Goal: Task Accomplishment & Management: Use online tool/utility

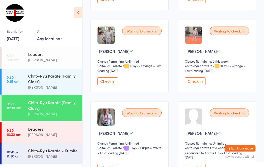
scroll to position [153, 0]
click at [112, 167] on button "Check in" at bounding box center [107, 168] width 21 height 8
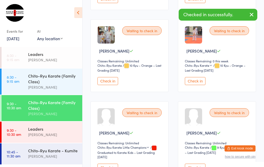
click at [73, 153] on div "Chito-Ryu Karate - Kumite" at bounding box center [53, 151] width 50 height 6
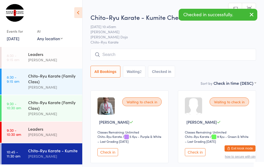
click at [113, 152] on button "Check in" at bounding box center [107, 152] width 21 height 8
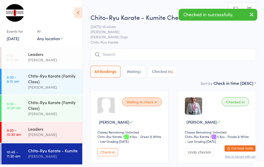
click at [55, 114] on div "[PERSON_NAME]" at bounding box center [53, 114] width 50 height 6
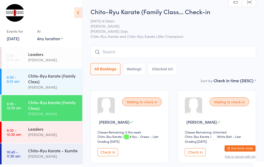
click at [134, 48] on input "search" at bounding box center [172, 52] width 165 height 12
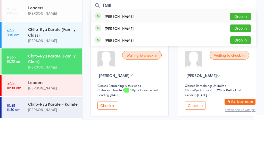
type input "Tahli"
click at [227, 57] on div "[PERSON_NAME] Drop in" at bounding box center [173, 63] width 165 height 12
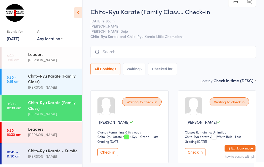
click at [137, 51] on input "search" at bounding box center [172, 52] width 165 height 12
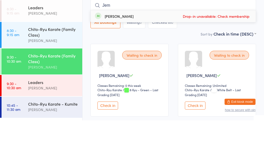
type input "Jem"
click at [242, 59] on span "Drop-in unavailable: Check membership" at bounding box center [215, 63] width 69 height 8
type input "j"
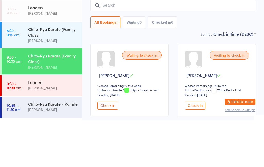
scroll to position [47, 0]
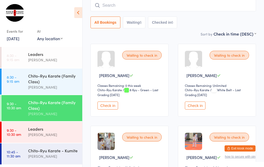
click at [109, 107] on button "Check in" at bounding box center [107, 106] width 21 height 8
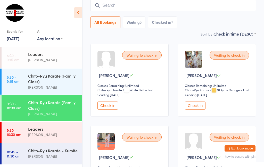
click at [123, 9] on input "search" at bounding box center [172, 5] width 165 height 12
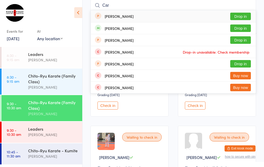
type input "Car"
click at [242, 26] on button "Drop in" at bounding box center [240, 27] width 21 height 7
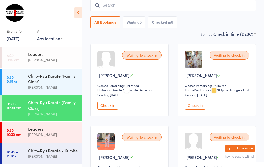
click at [183, 8] on input "search" at bounding box center [172, 5] width 165 height 12
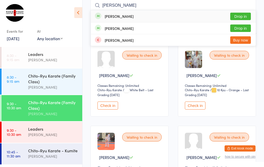
type input "[PERSON_NAME]"
click at [244, 16] on button "Drop in" at bounding box center [240, 16] width 21 height 7
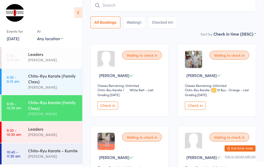
click at [197, 108] on button "Check in" at bounding box center [195, 106] width 21 height 8
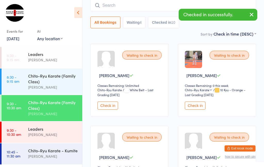
scroll to position [42, 0]
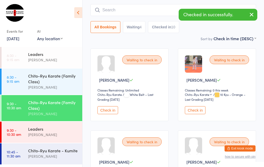
click at [198, 113] on button "Check in" at bounding box center [195, 110] width 21 height 8
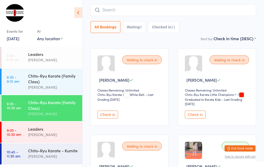
click at [235, 12] on input "search" at bounding box center [172, 10] width 165 height 12
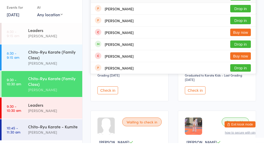
type input "[PERSON_NAME]"
click at [249, 65] on button "Drop in" at bounding box center [240, 68] width 21 height 7
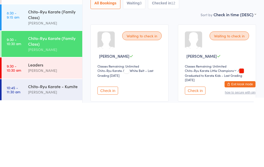
scroll to position [0, 0]
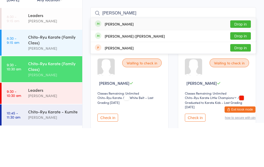
type input "[PERSON_NAME]"
click at [245, 71] on button "Drop in" at bounding box center [240, 74] width 21 height 7
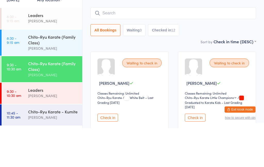
scroll to position [39, 0]
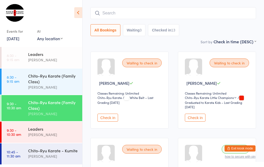
click at [228, 23] on div "All Bookings Waiting 3 Checked in 13" at bounding box center [172, 21] width 165 height 29
click at [223, 15] on input "search" at bounding box center [172, 13] width 165 height 12
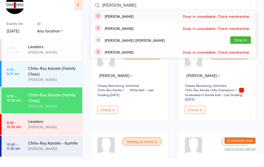
type input "[PERSON_NAME]"
click at [239, 44] on button "Drop in" at bounding box center [240, 47] width 21 height 7
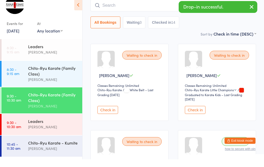
click at [250, 10] on button "button" at bounding box center [251, 15] width 11 height 12
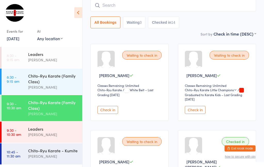
click at [111, 113] on button "Check in" at bounding box center [107, 110] width 21 height 8
